Goal: Communication & Community: Answer question/provide support

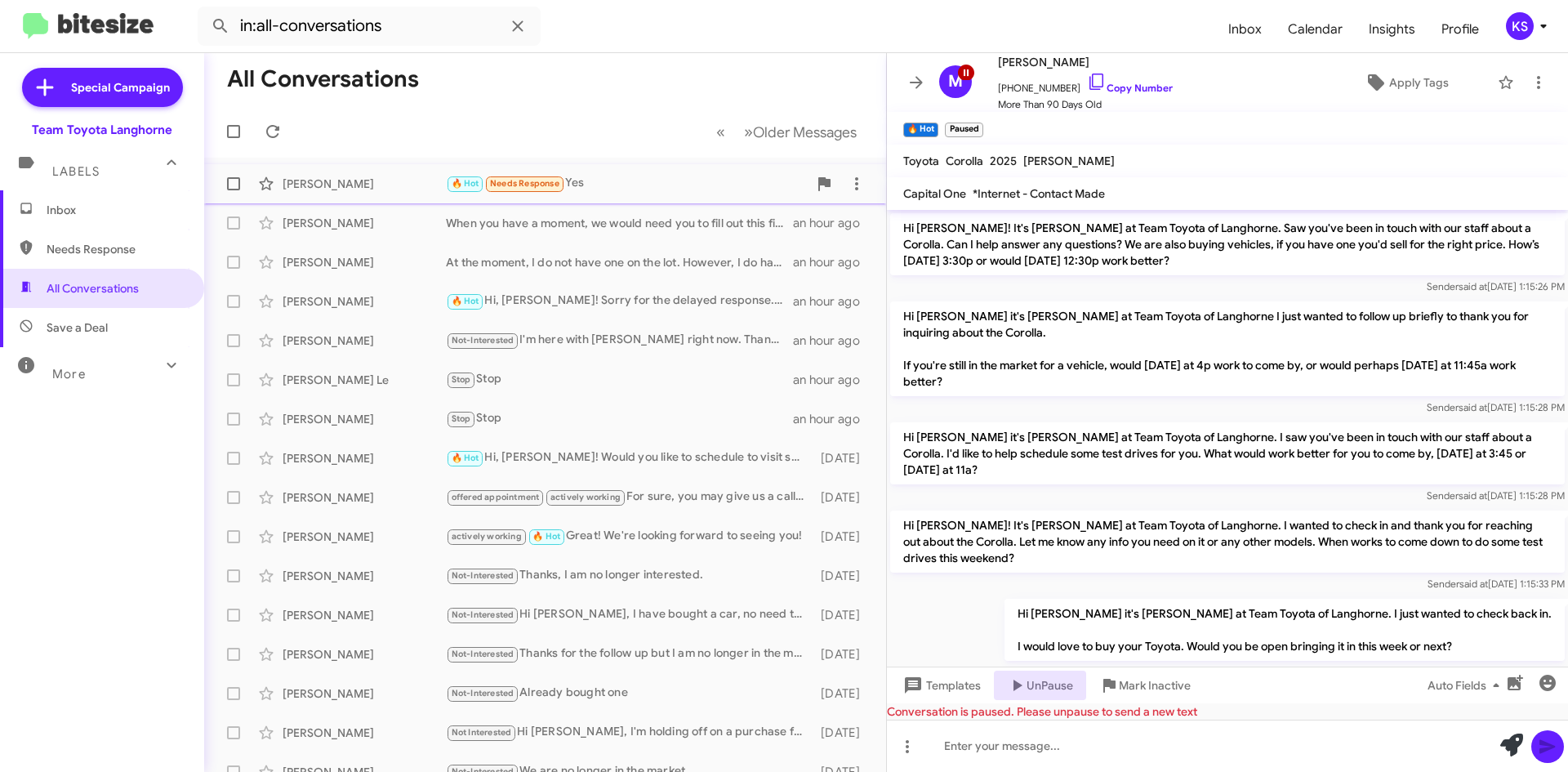
scroll to position [1328, 0]
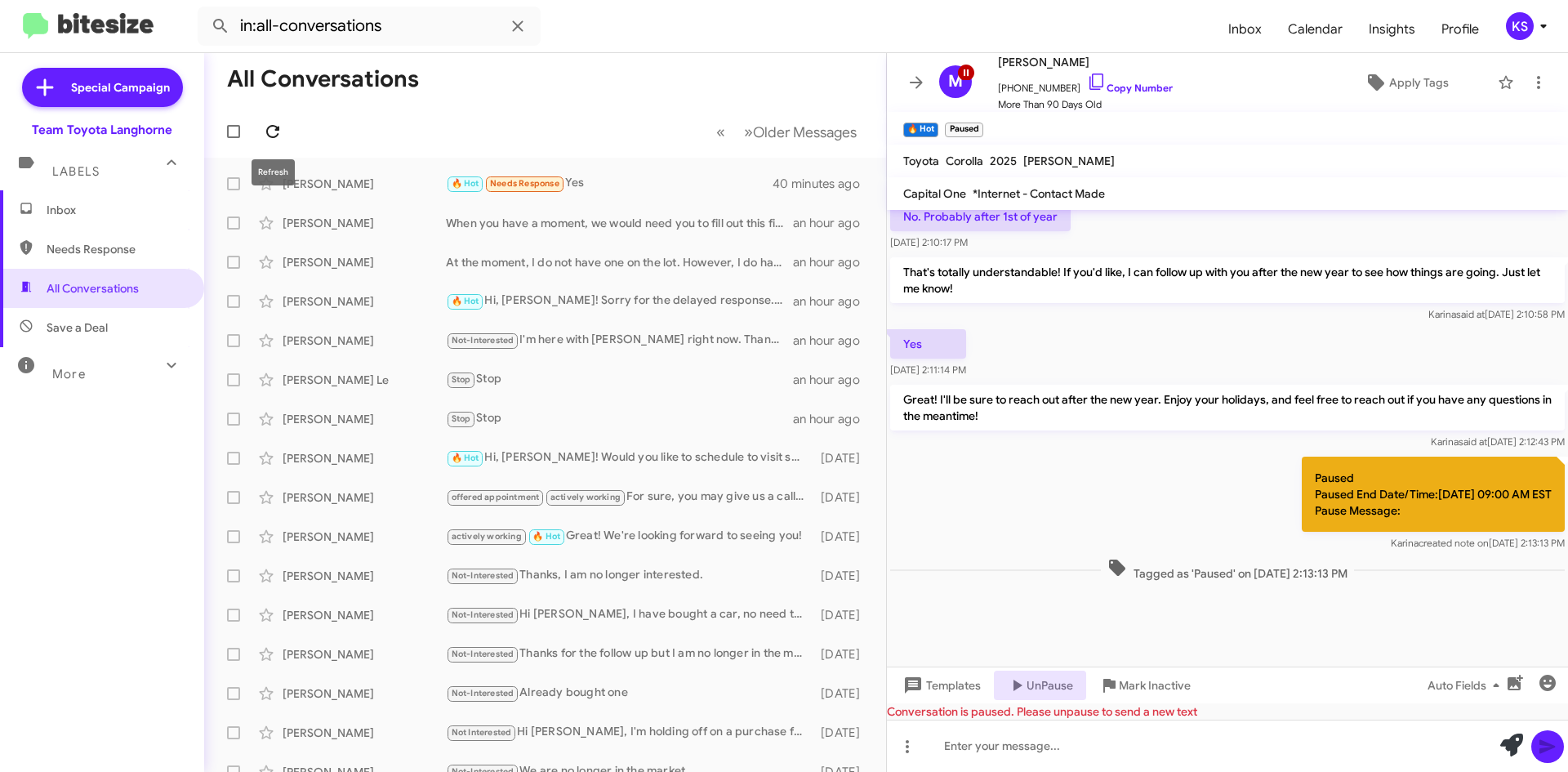
click at [262, 133] on span at bounding box center [272, 131] width 32 height 19
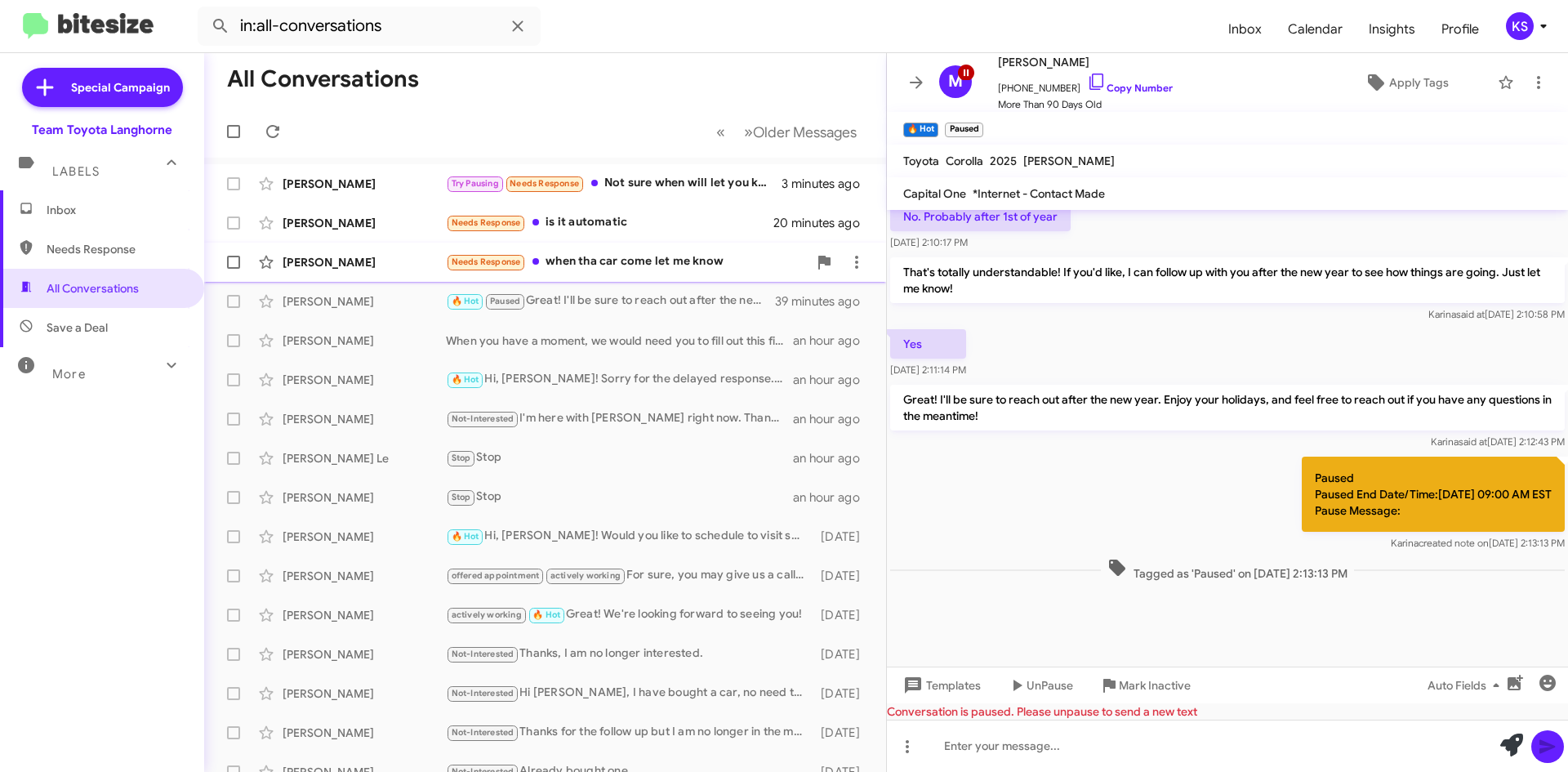
click at [651, 273] on div "[PERSON_NAME] Needs Response when tha car come let me know 24 minutes ago" at bounding box center [545, 262] width 656 height 32
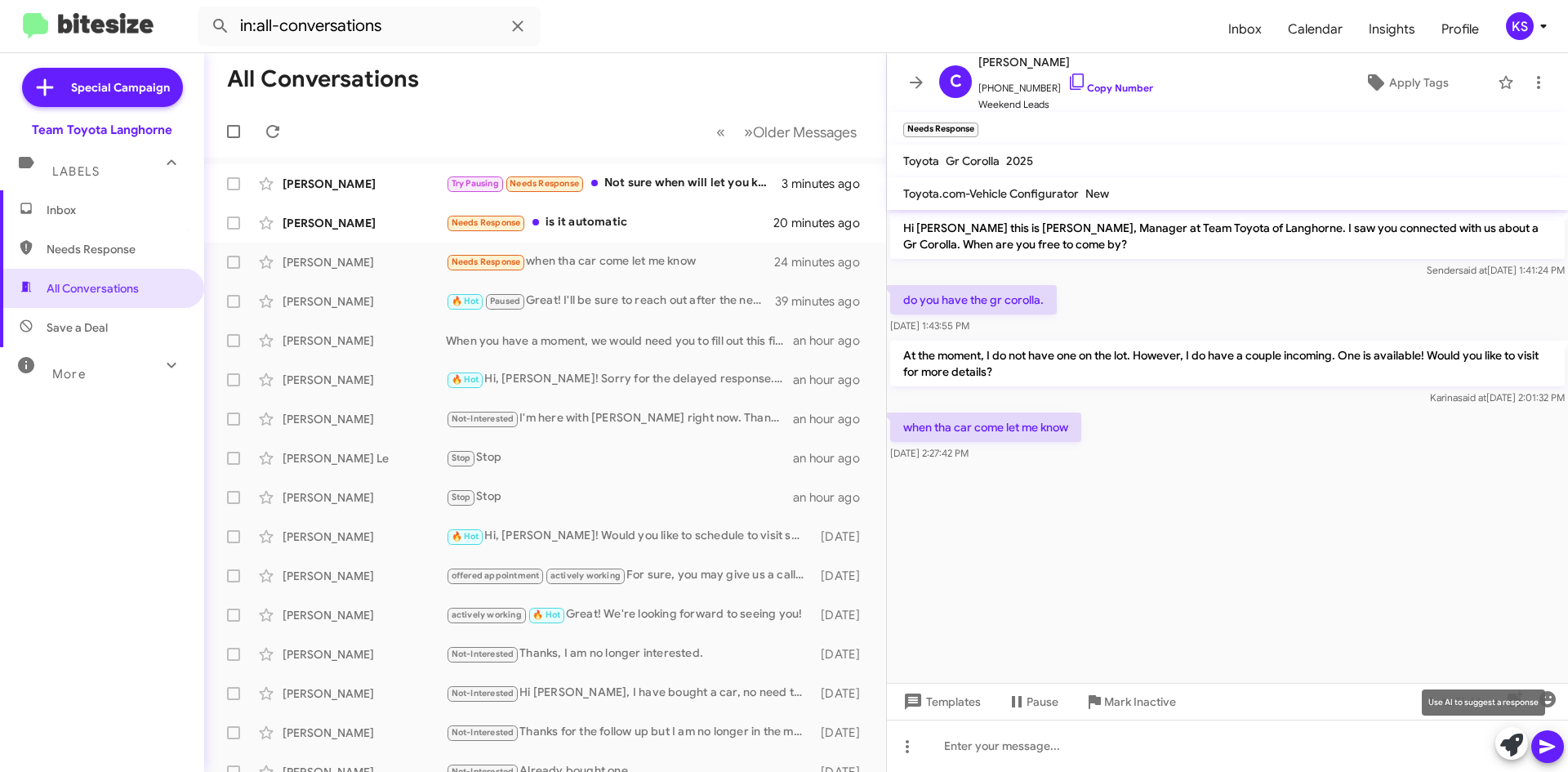
click at [1508, 735] on icon at bounding box center [1511, 745] width 23 height 23
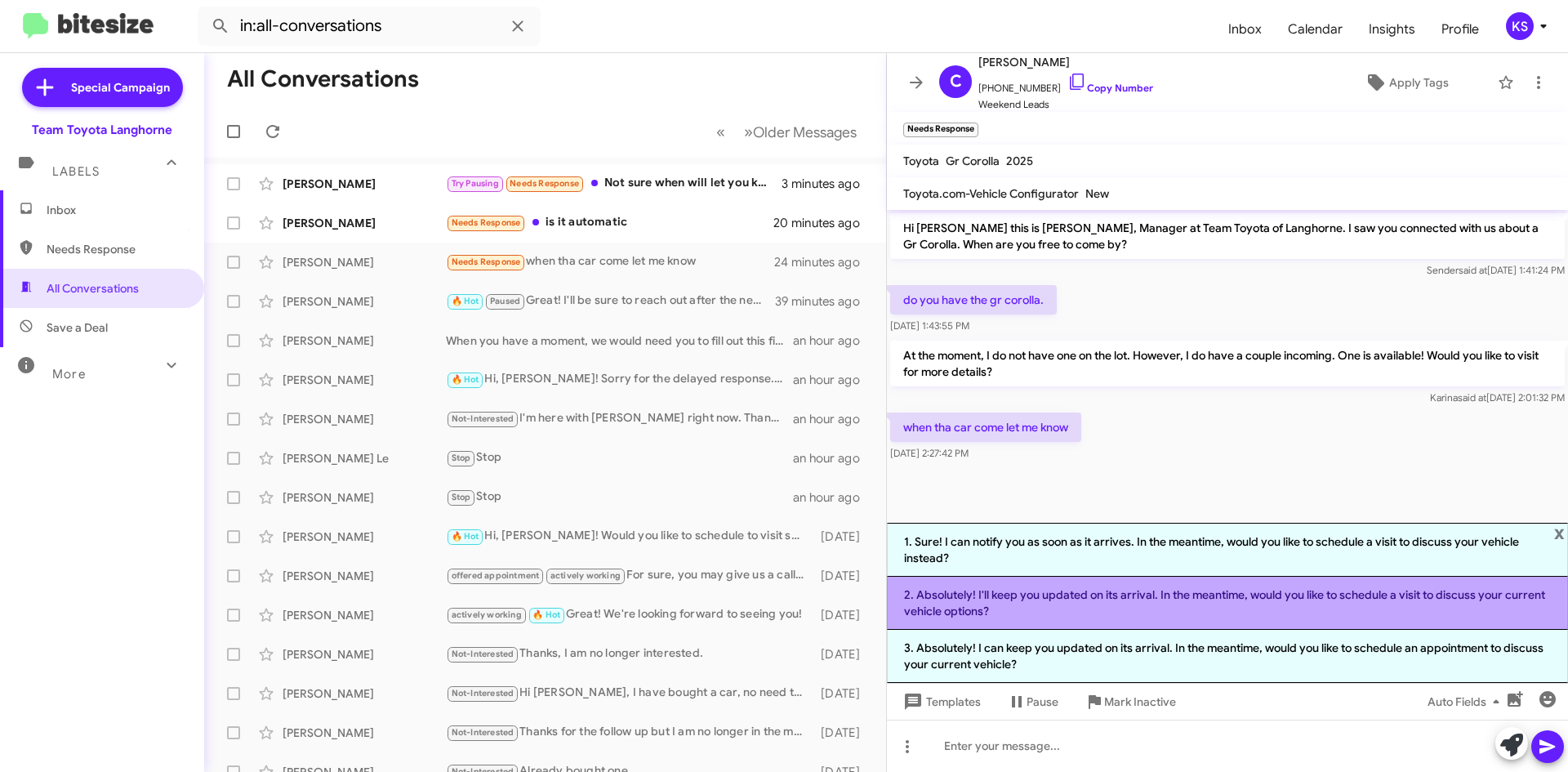
click at [1164, 606] on li "2. Absolutely! I'll keep you updated on its arrival. In the meantime, would you…" at bounding box center [1227, 603] width 681 height 53
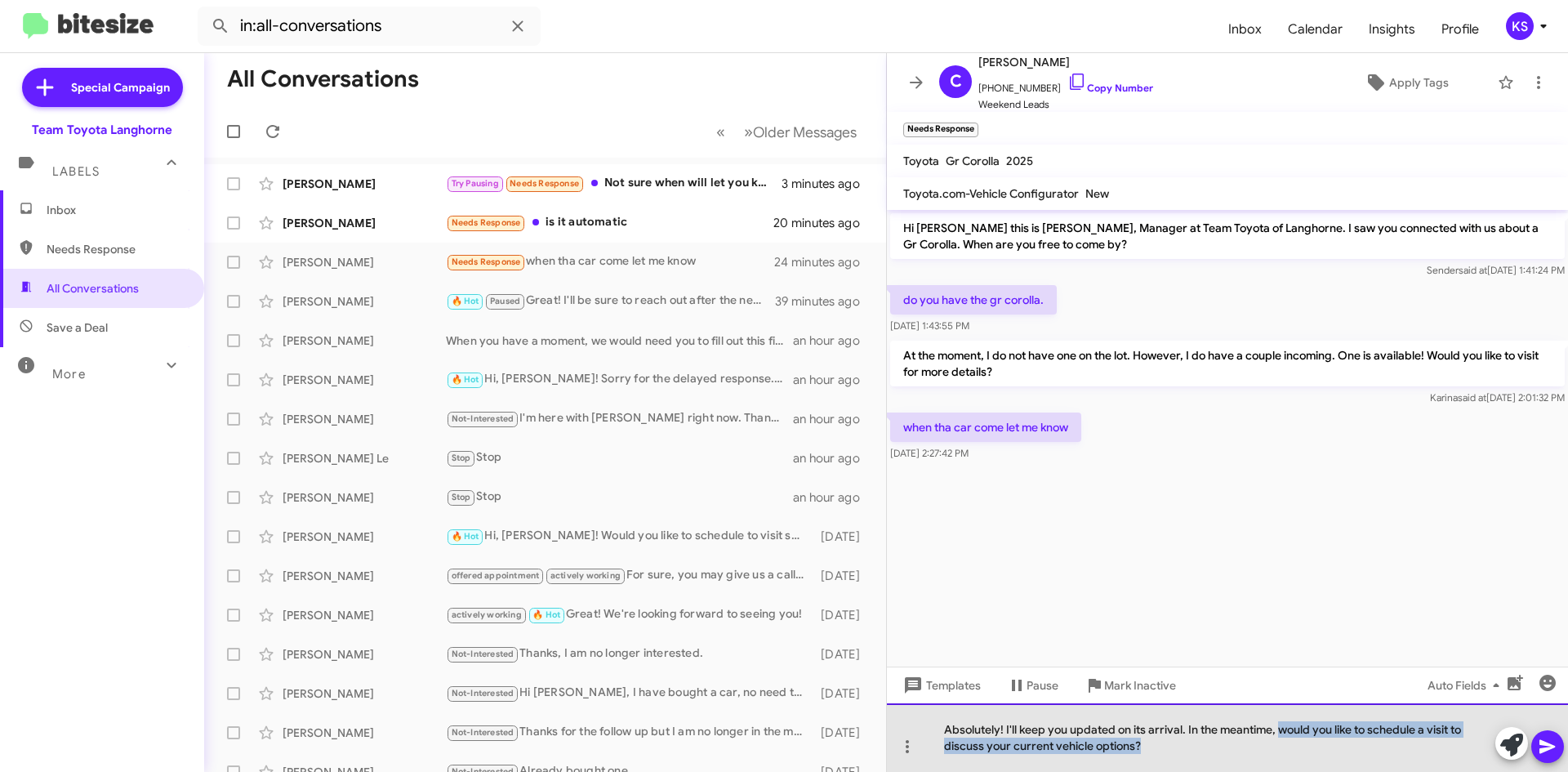
drag, startPoint x: 1142, startPoint y: 744, endPoint x: 1283, endPoint y: 735, distance: 141.3
click at [1283, 735] on div "Absolutely! I'll keep you updated on its arrival. In the meantime, would you li…" at bounding box center [1227, 738] width 681 height 69
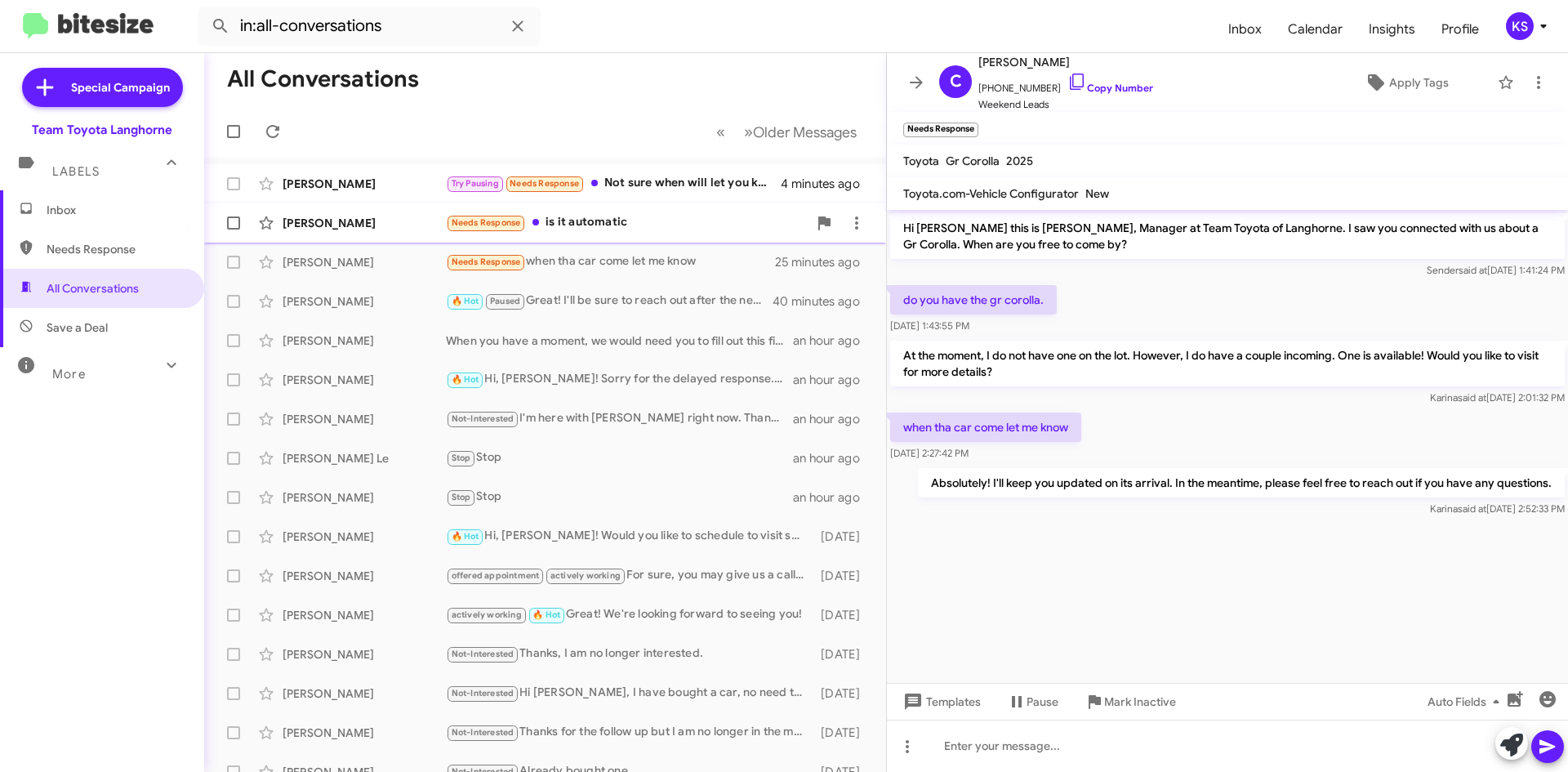
click at [664, 225] on div "Needs Response is it automatic" at bounding box center [627, 223] width 362 height 19
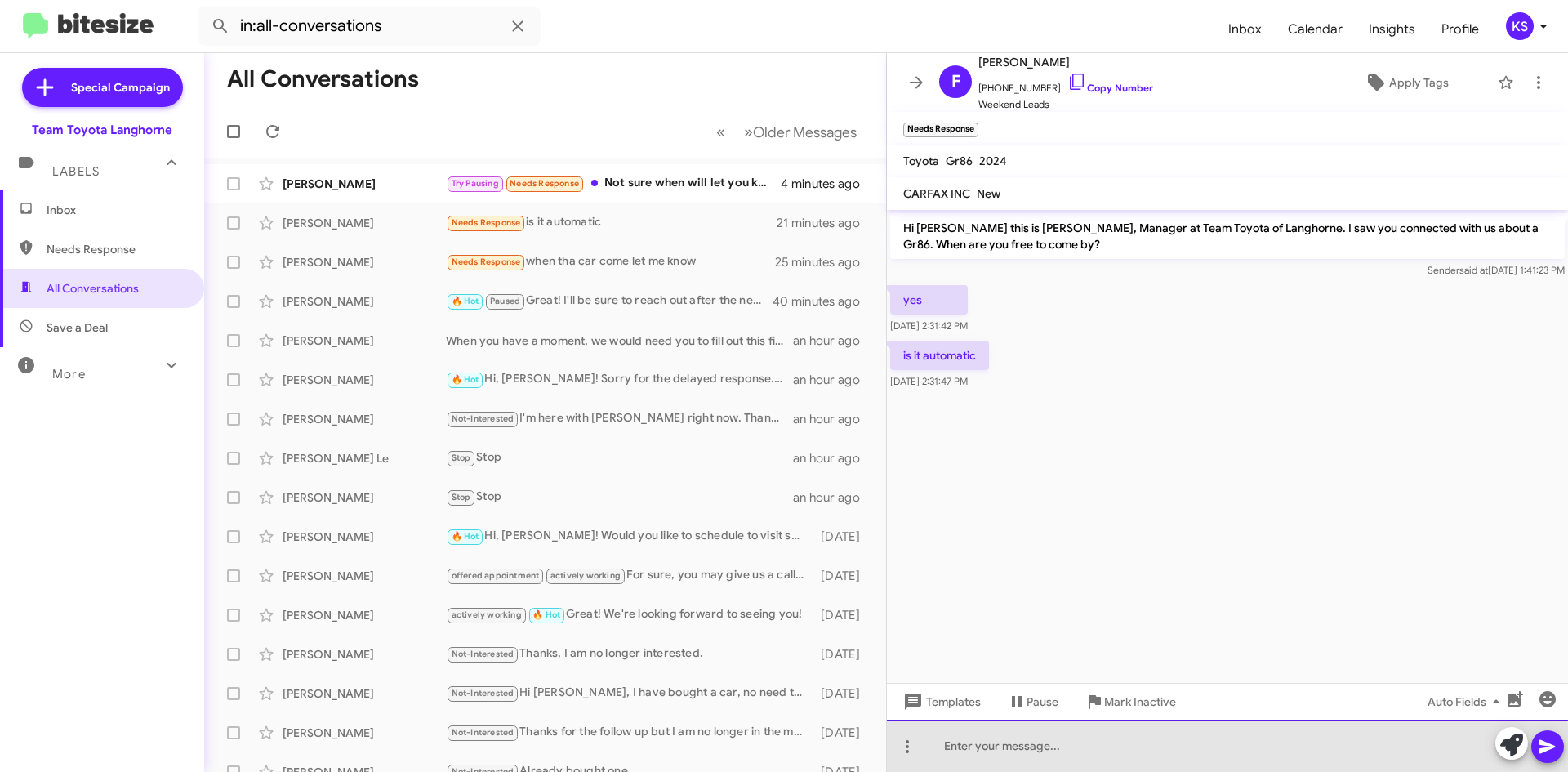
drag, startPoint x: 1044, startPoint y: 754, endPoint x: 1031, endPoint y: 751, distance: 13.3
click at [1045, 754] on div at bounding box center [1227, 746] width 681 height 52
click at [1007, 753] on div at bounding box center [1227, 746] width 681 height 52
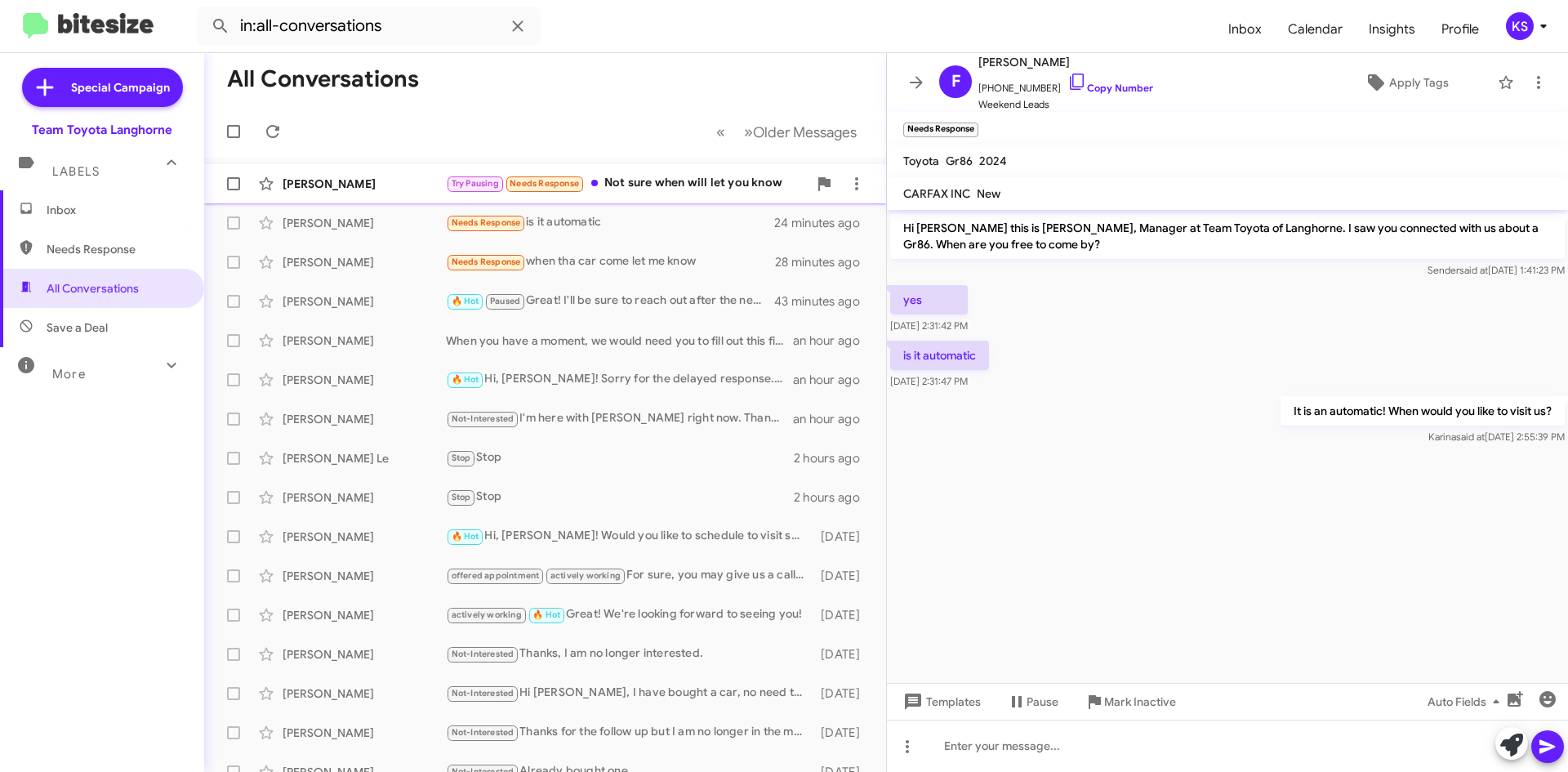
click at [672, 194] on div "[PERSON_NAME] Try Pausing Needs Response Not sure when will let you know 7 minu…" at bounding box center [545, 183] width 656 height 32
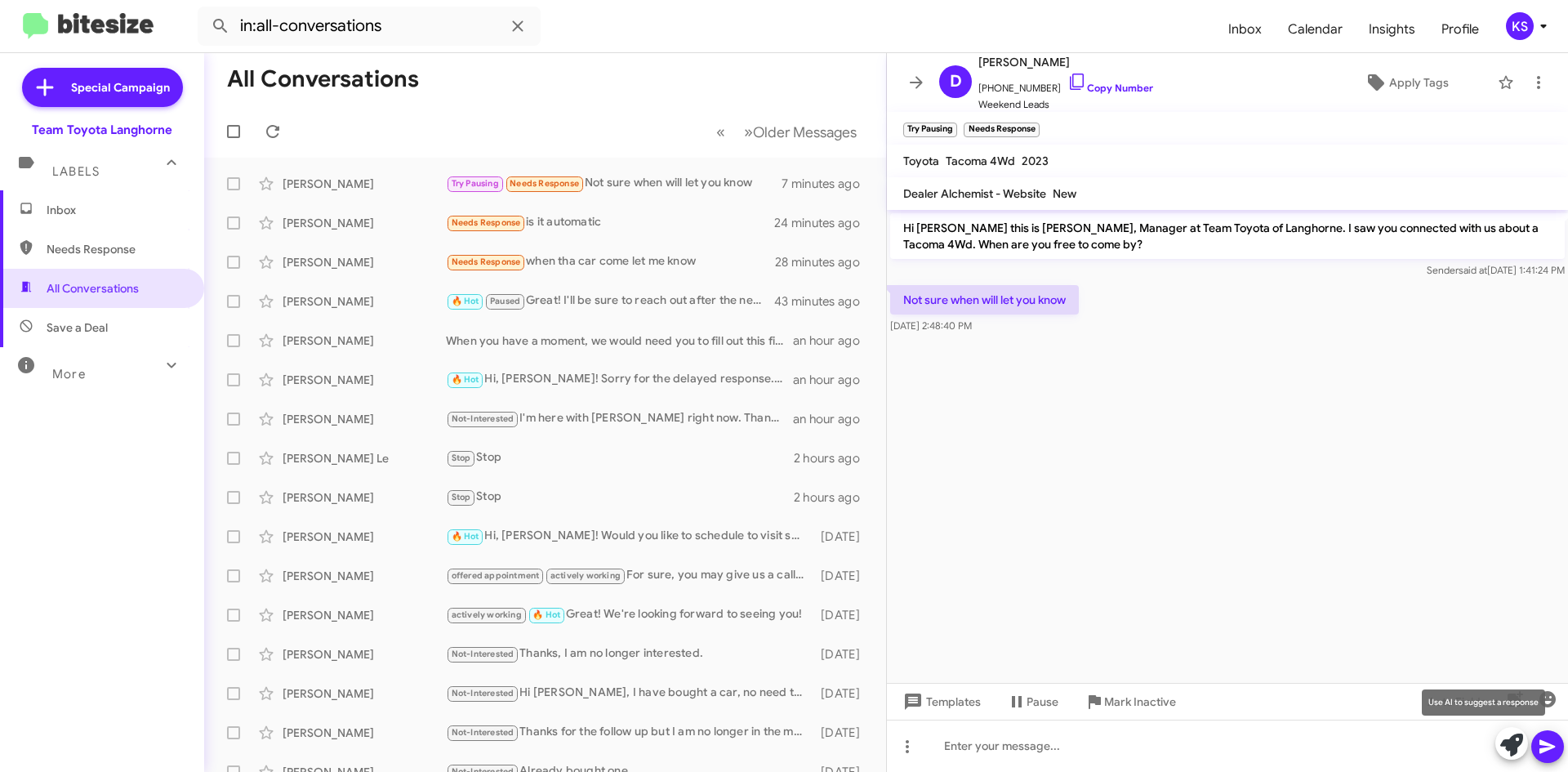
click at [1503, 743] on icon at bounding box center [1511, 745] width 23 height 23
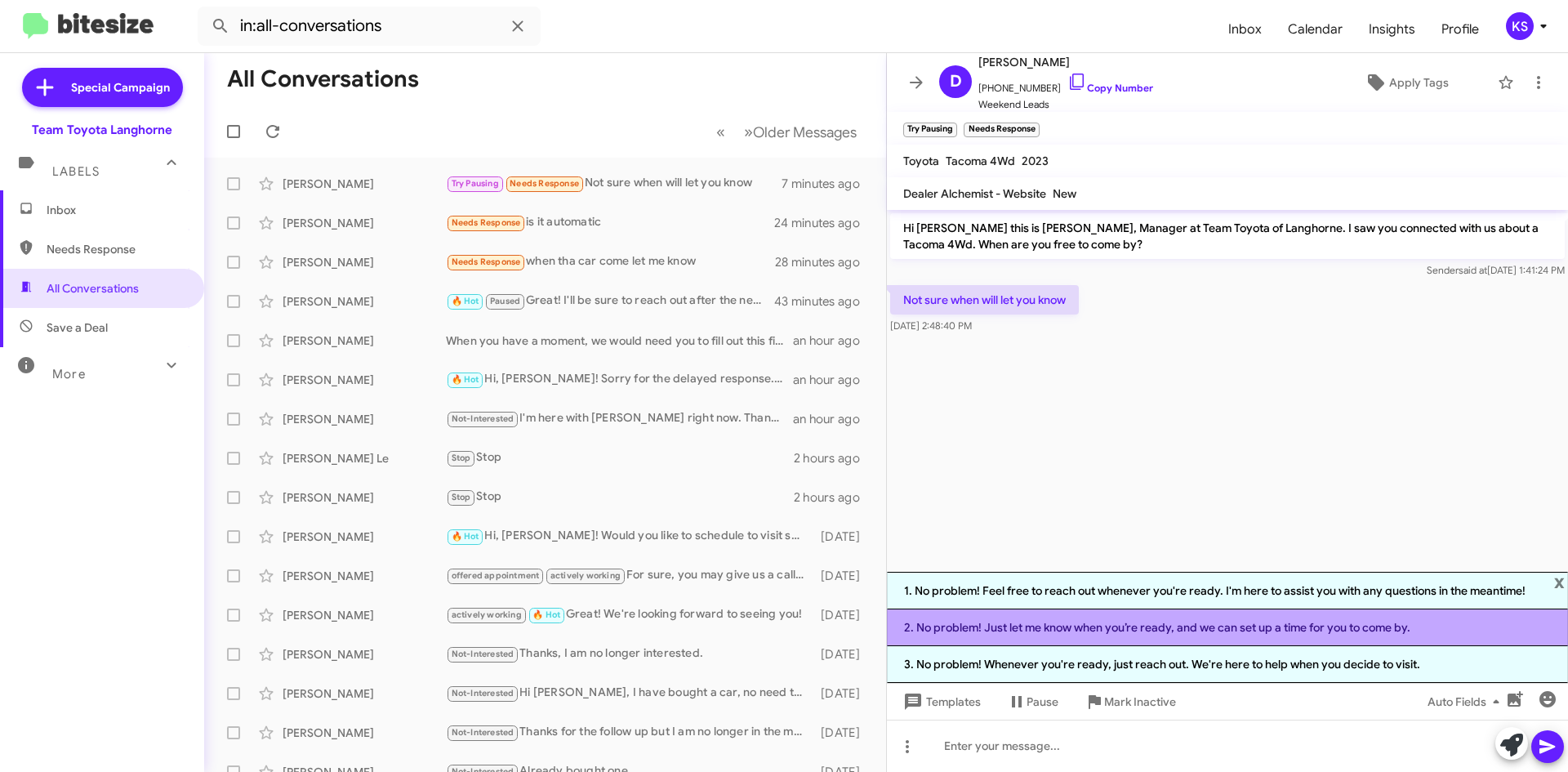
click at [1117, 624] on li "2. No problem! Just let me know when you’re ready, and we can set up a time for…" at bounding box center [1227, 628] width 681 height 37
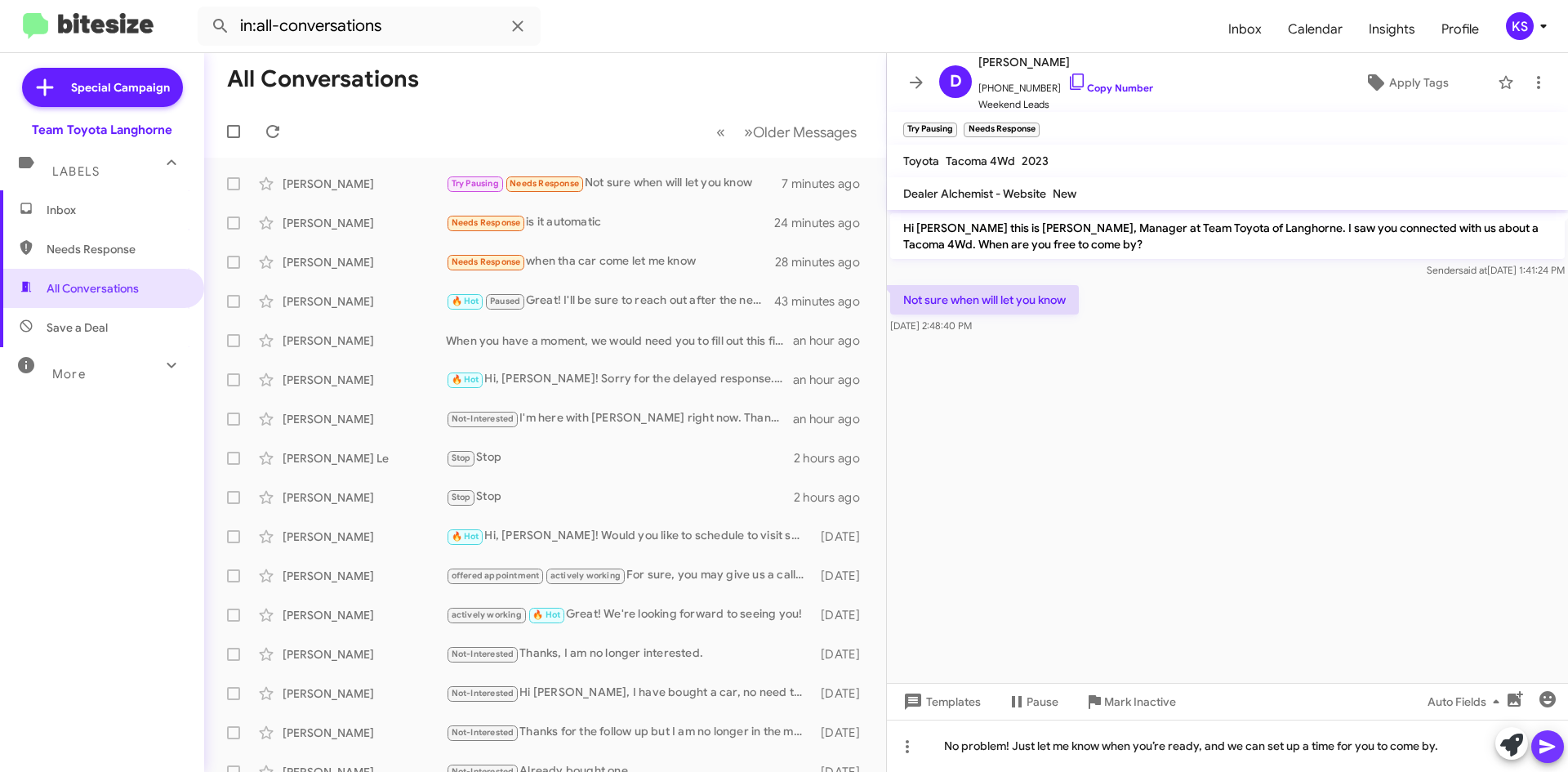
click at [1556, 742] on icon at bounding box center [1548, 746] width 19 height 19
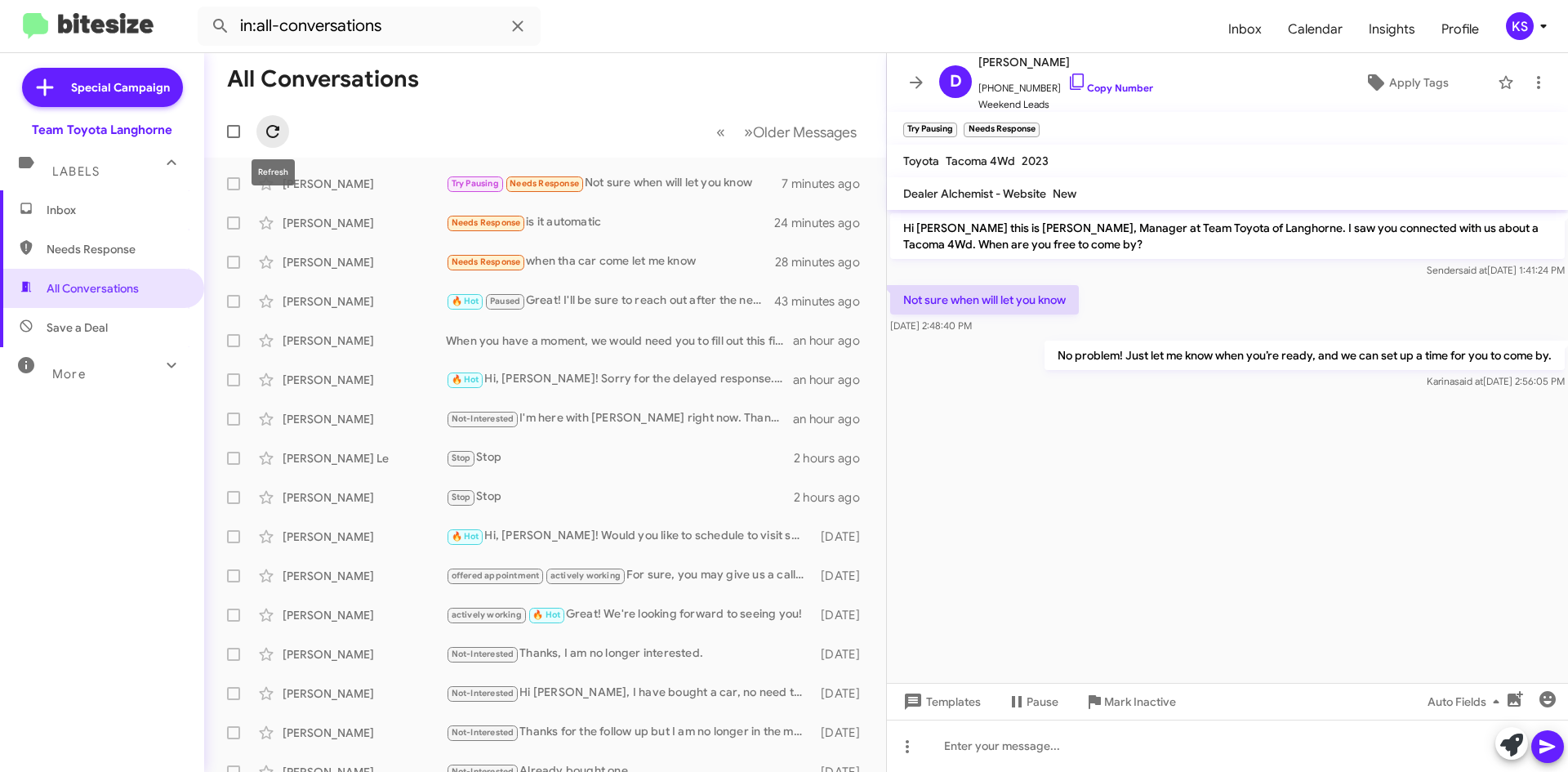
click at [273, 129] on icon at bounding box center [272, 131] width 19 height 19
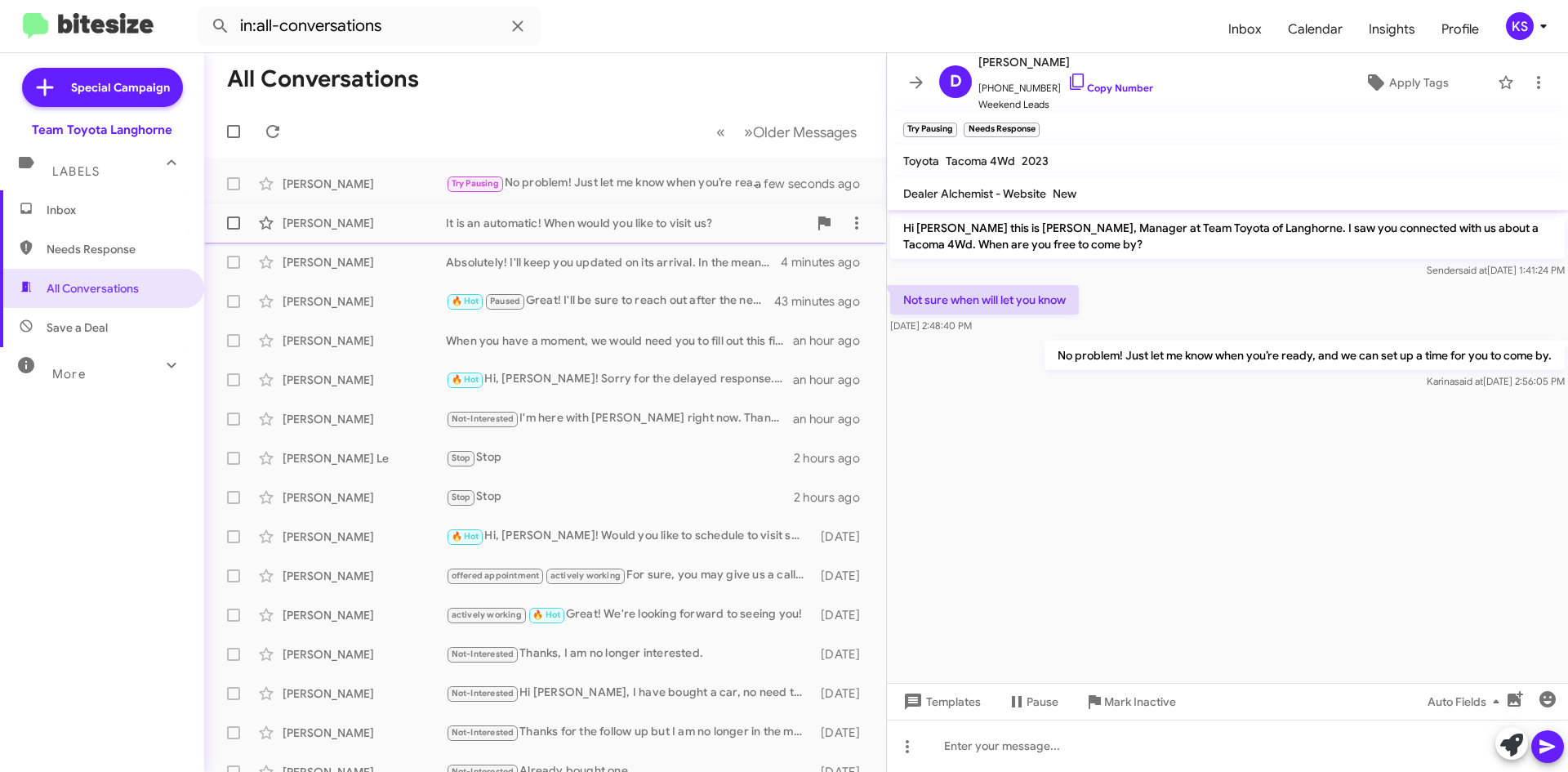
click at [618, 225] on div "It is an automatic! When would you like to visit us?" at bounding box center [627, 224] width 362 height 17
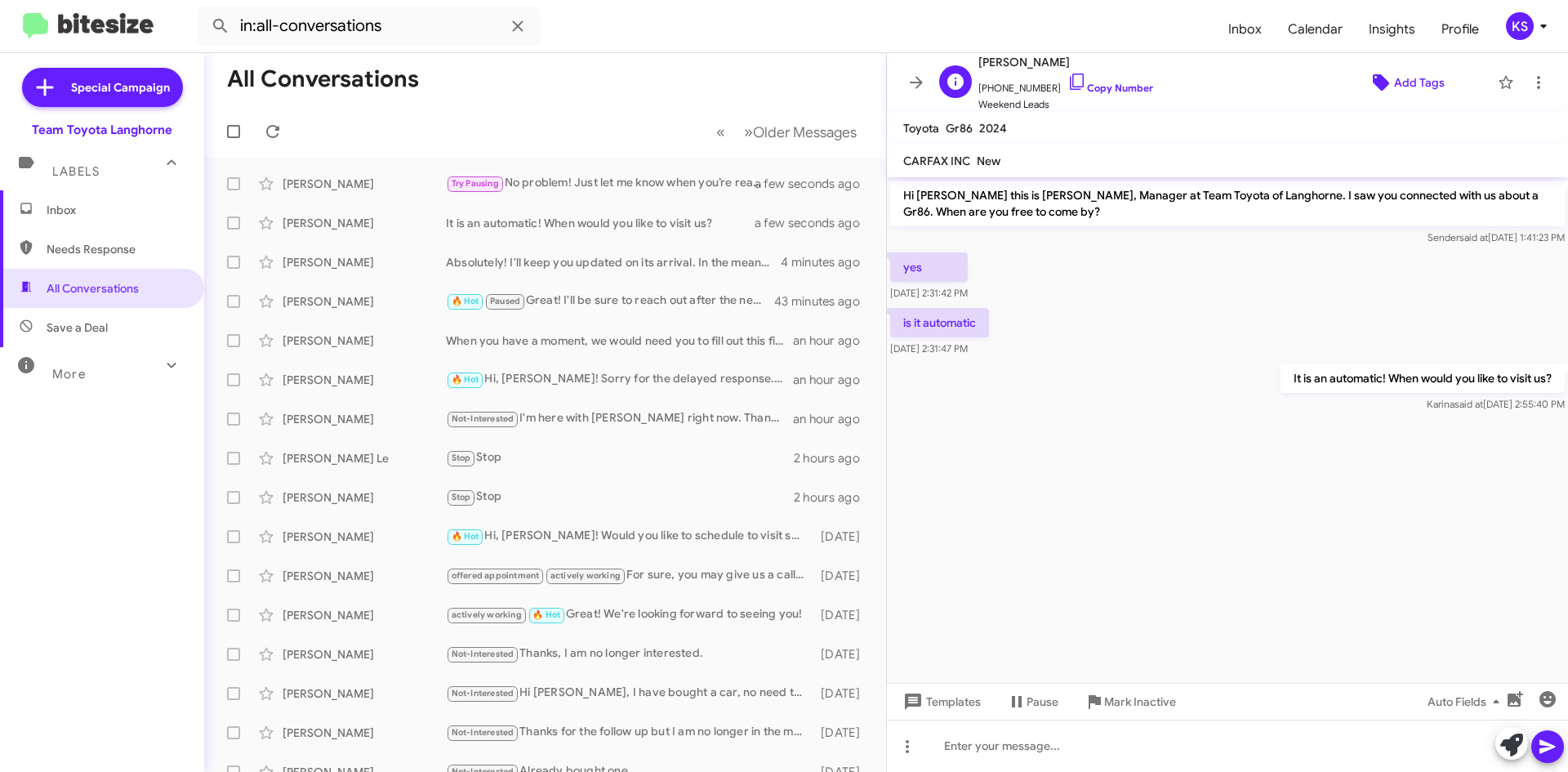
click at [1412, 77] on span "Add Tags" at bounding box center [1420, 83] width 51 height 30
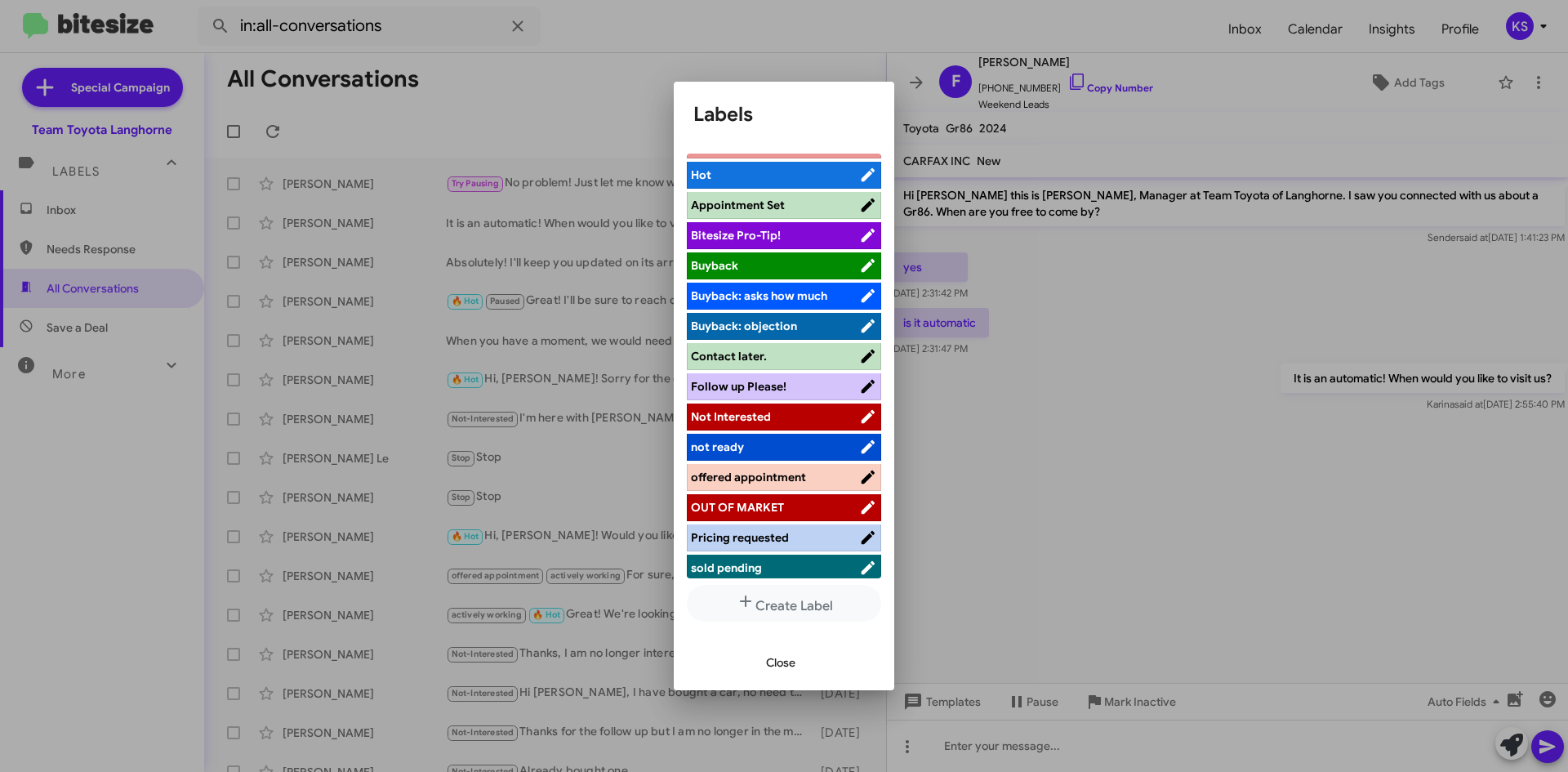
scroll to position [150, 0]
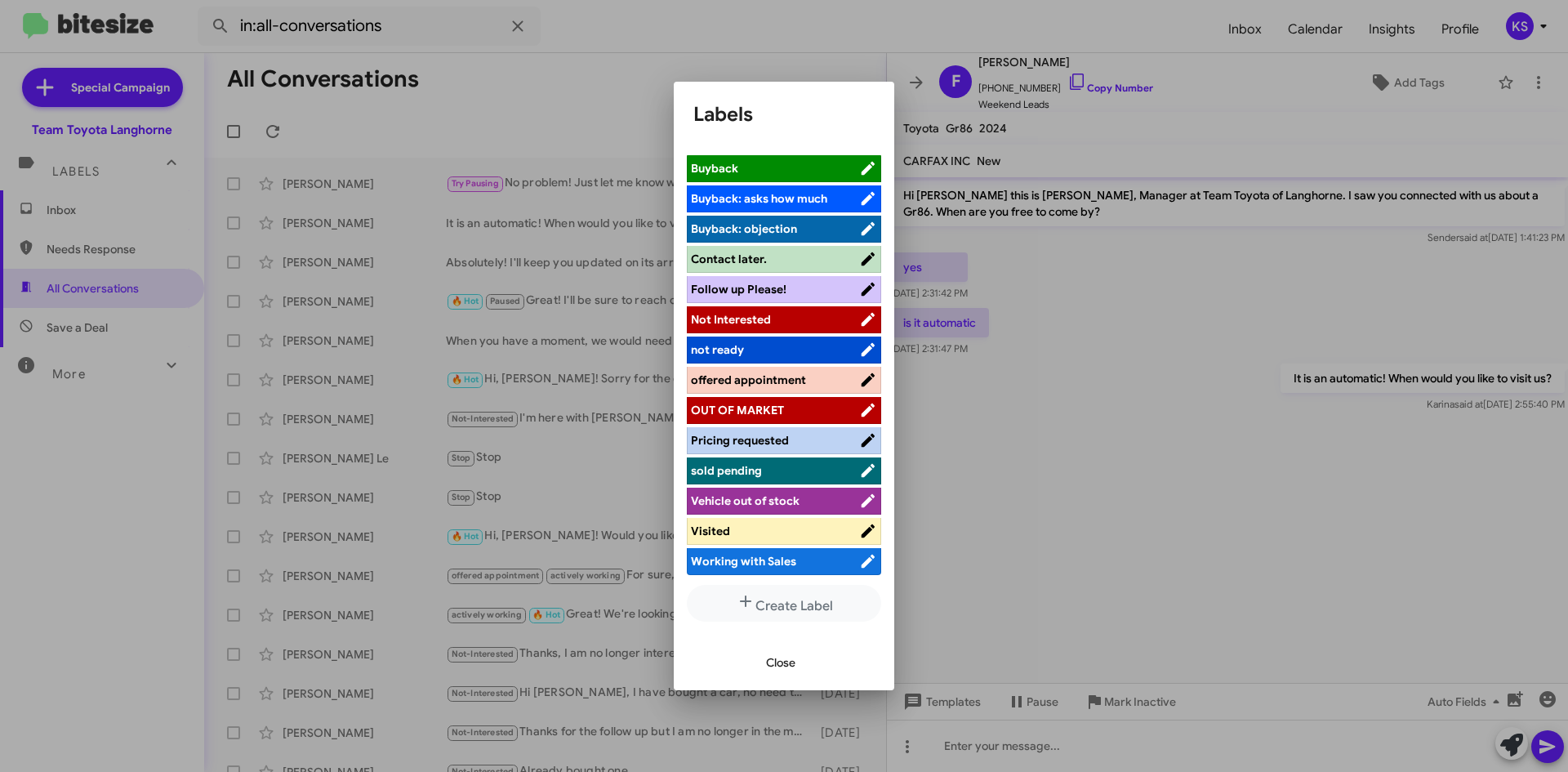
click at [776, 377] on span "offered appointment" at bounding box center [749, 380] width 115 height 15
click at [780, 663] on span "Close" at bounding box center [781, 663] width 30 height 30
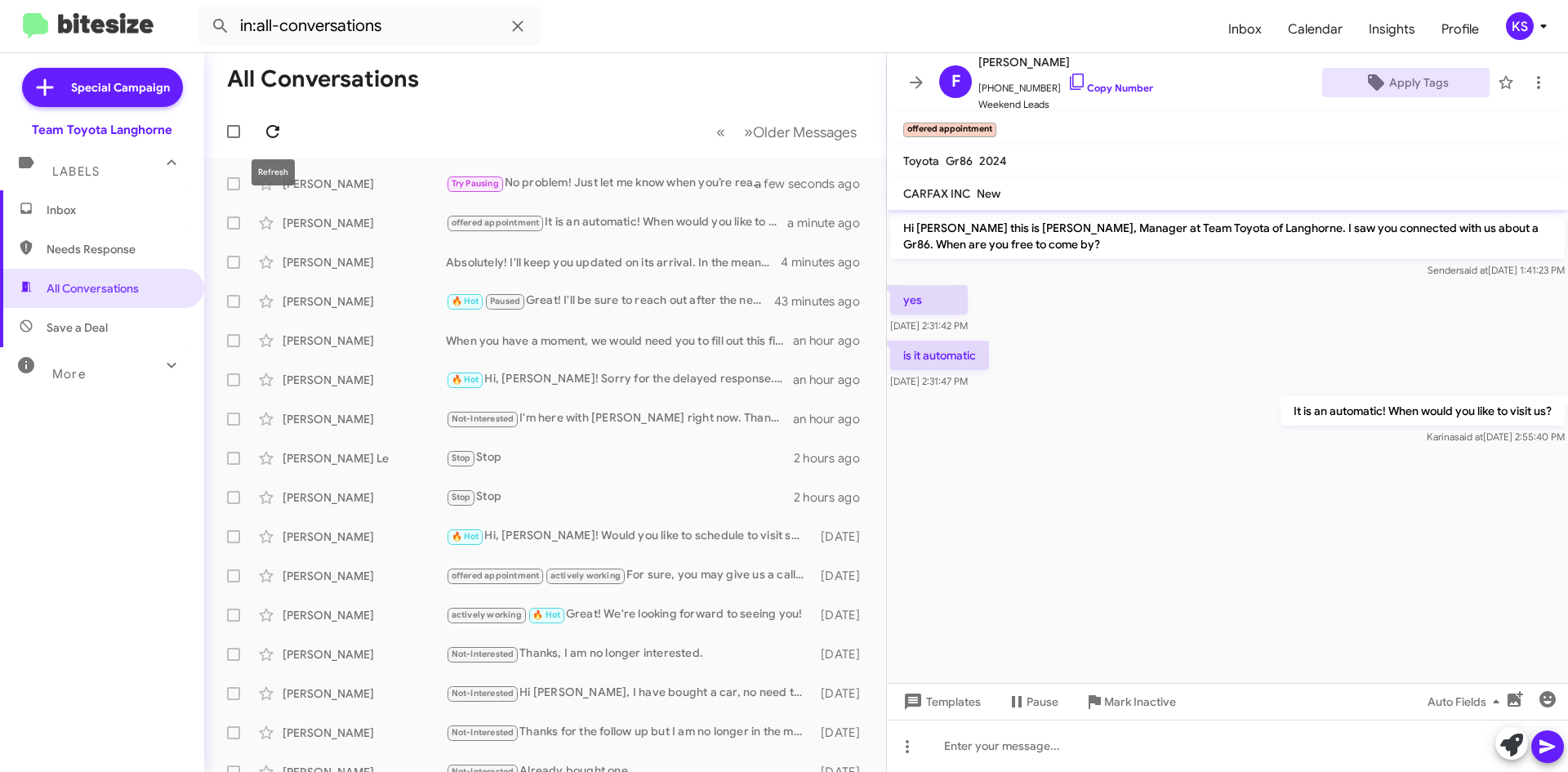
click at [275, 131] on icon at bounding box center [272, 131] width 19 height 19
